Goal: Information Seeking & Learning: Learn about a topic

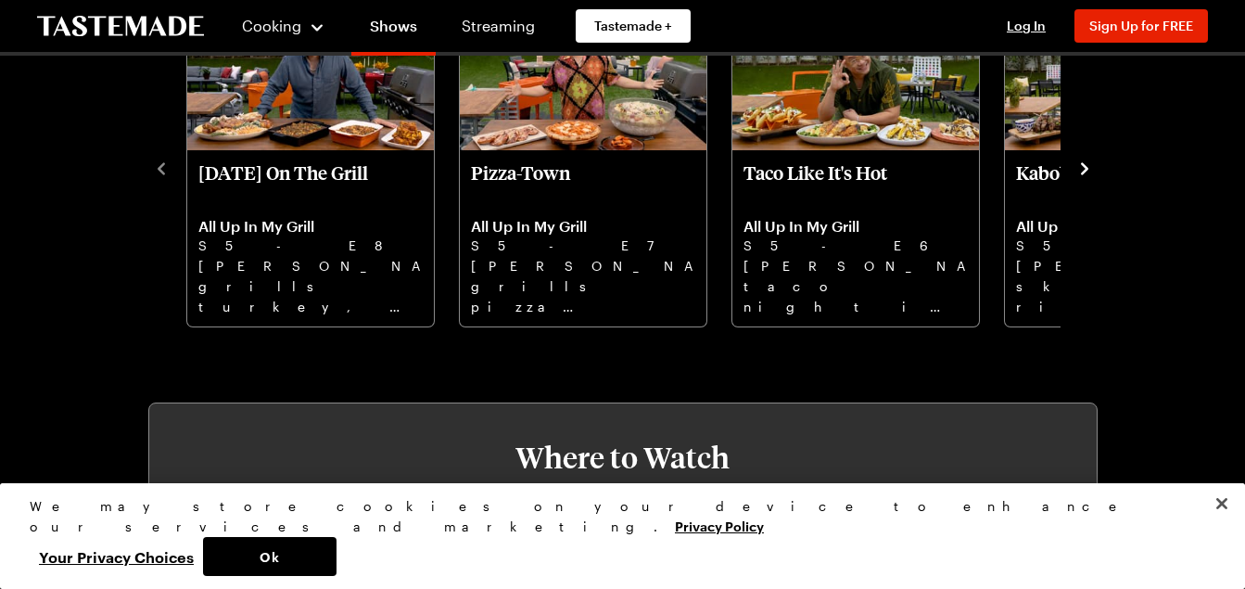
scroll to position [482, 0]
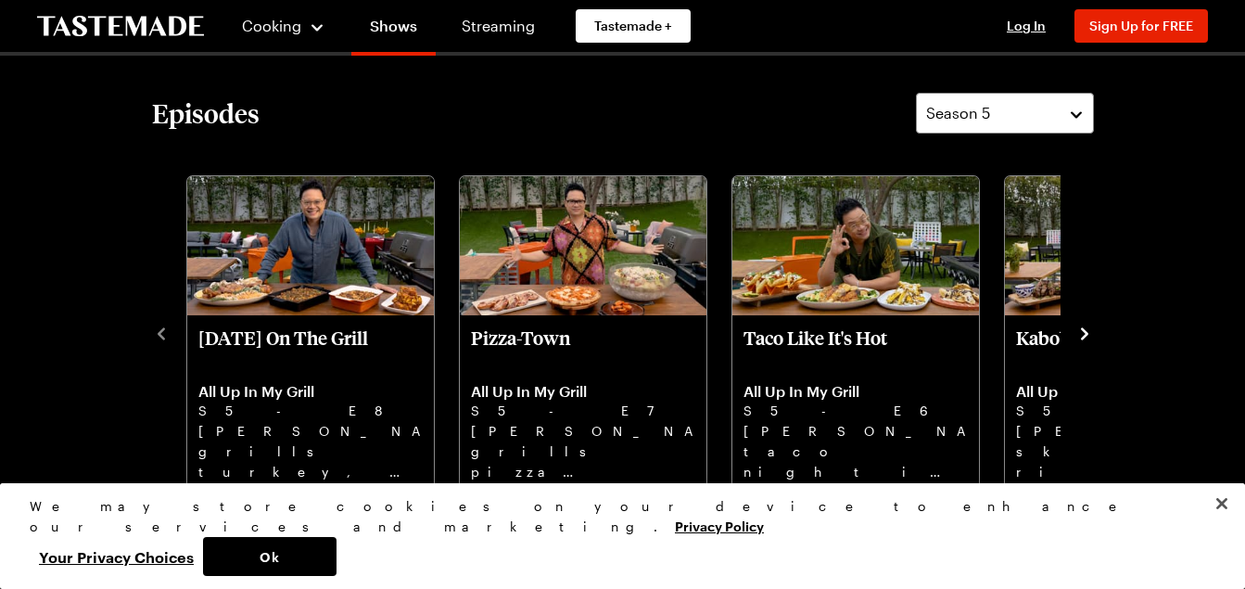
click at [1087, 324] on icon "navigate to next item" at bounding box center [1084, 333] width 19 height 19
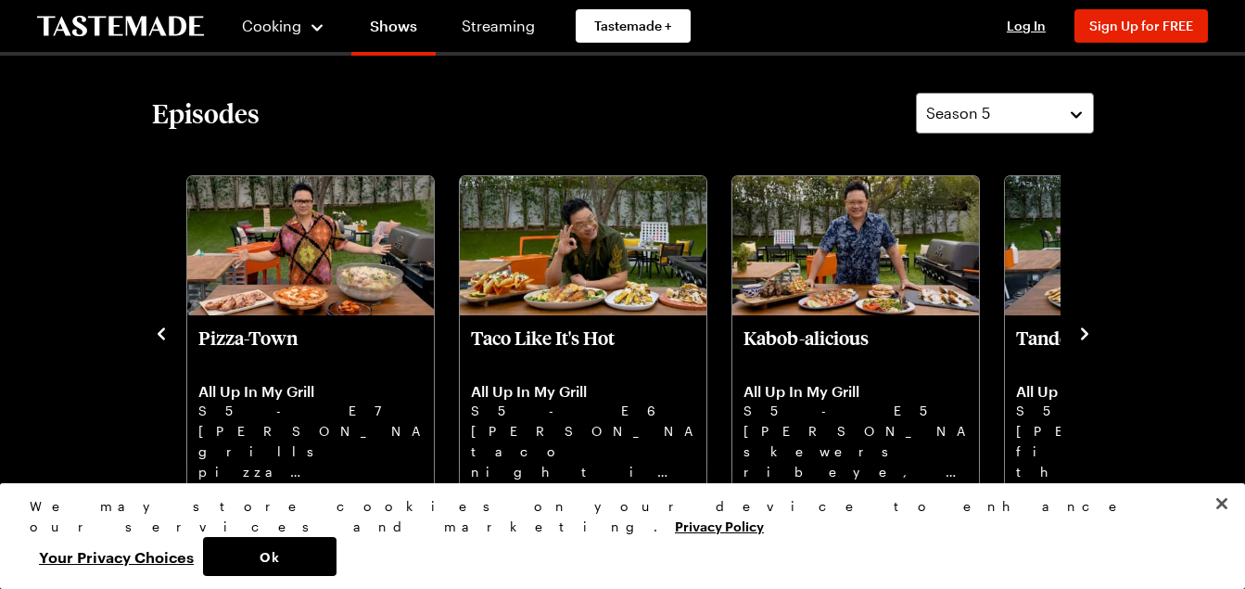
click at [1087, 324] on icon "navigate to next item" at bounding box center [1084, 333] width 19 height 19
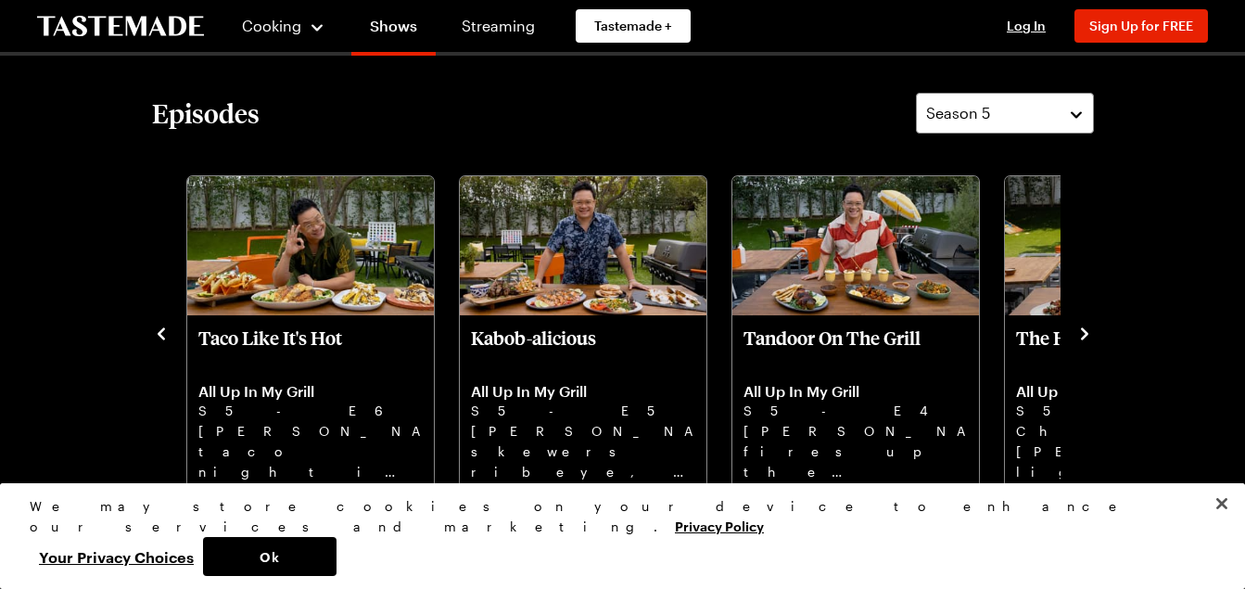
click at [1087, 324] on icon "navigate to next item" at bounding box center [1084, 333] width 19 height 19
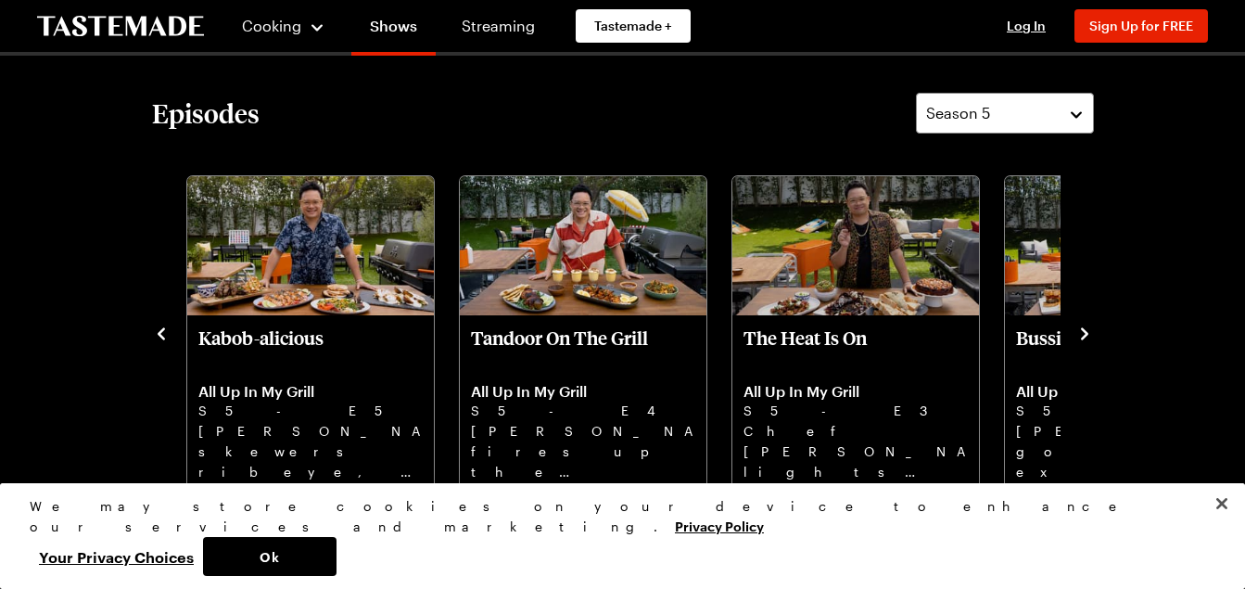
click at [1087, 324] on icon "navigate to next item" at bounding box center [1084, 333] width 19 height 19
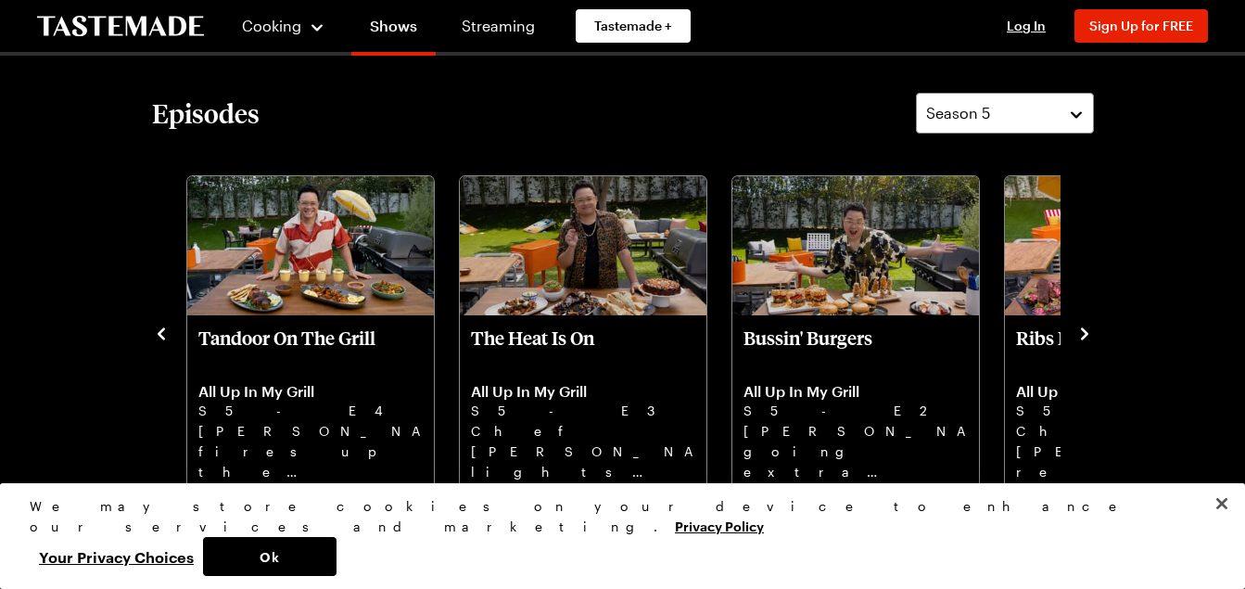
click at [1087, 324] on icon "navigate to next item" at bounding box center [1084, 333] width 19 height 19
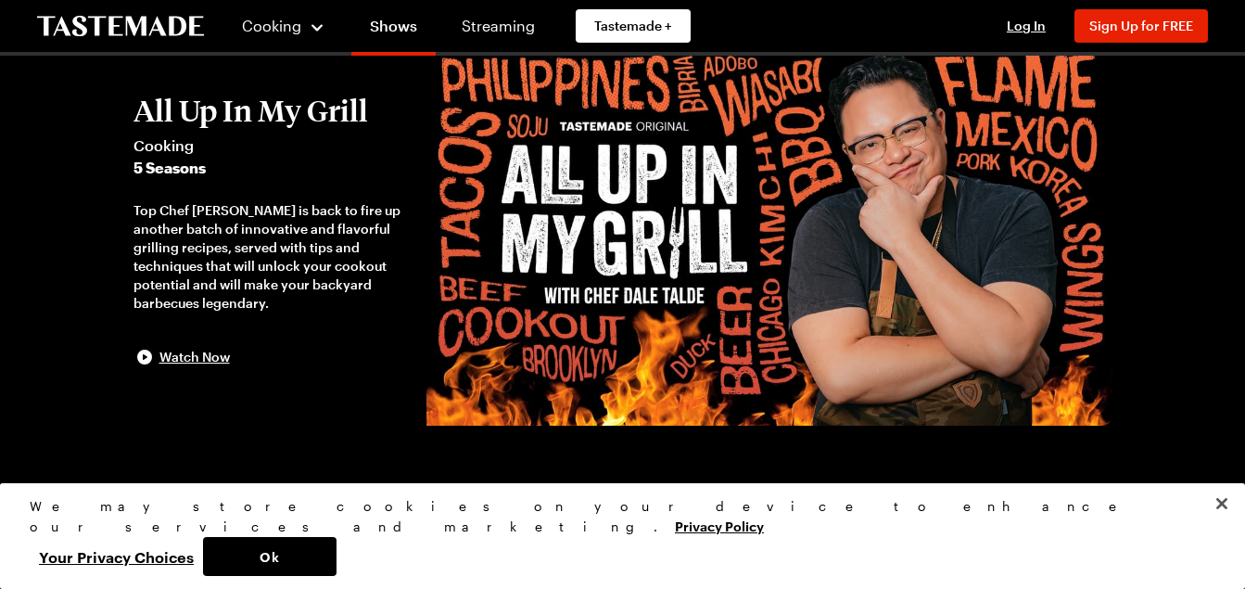
scroll to position [74, 0]
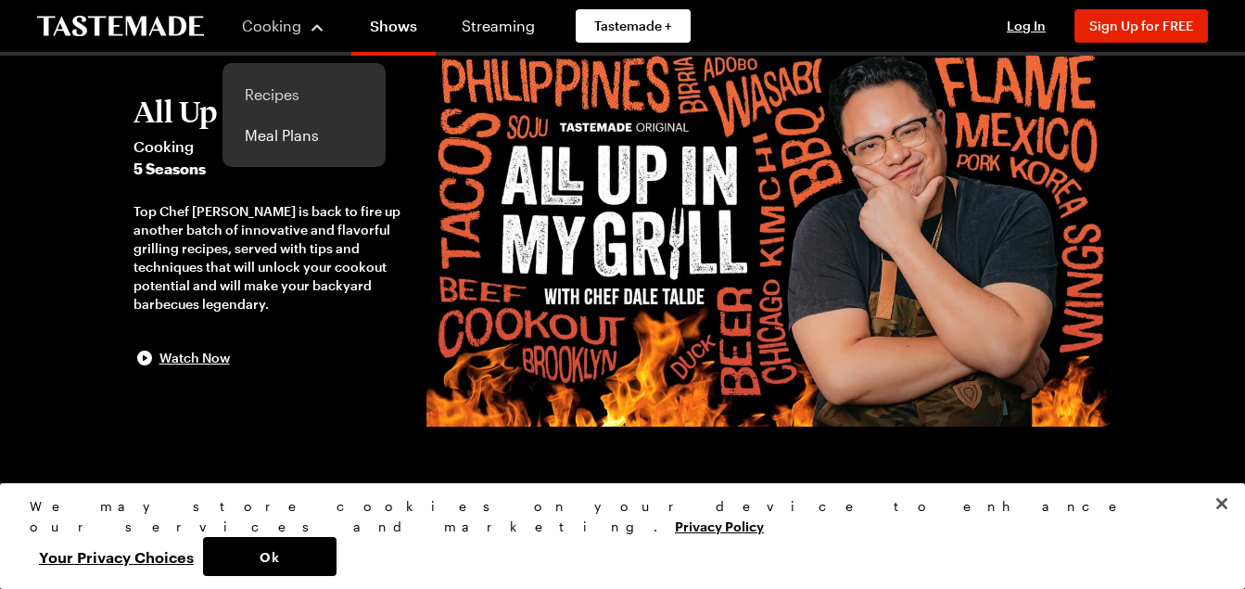
click at [260, 95] on link "Recipes" at bounding box center [304, 94] width 141 height 41
